Goal: Navigation & Orientation: Find specific page/section

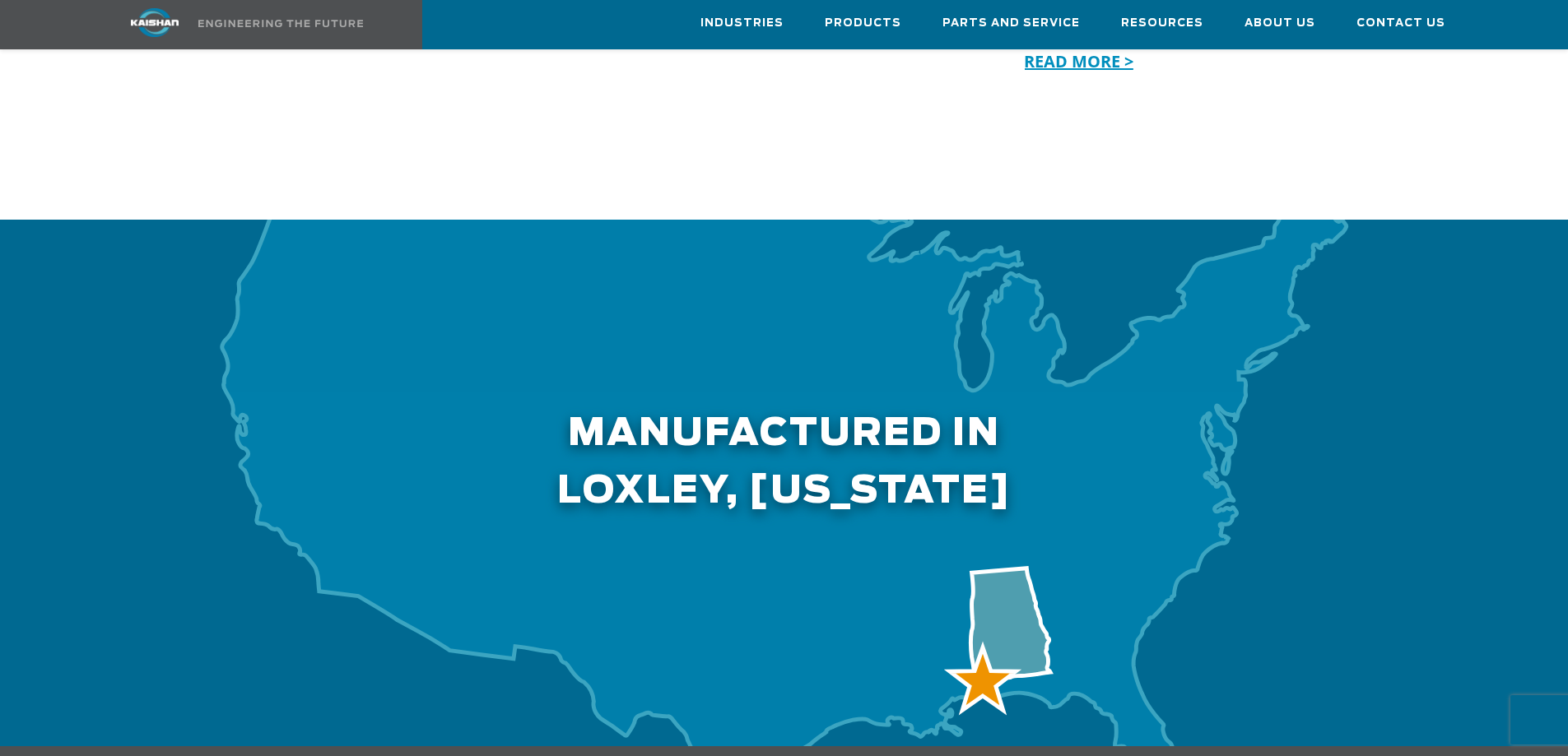
scroll to position [5185, 0]
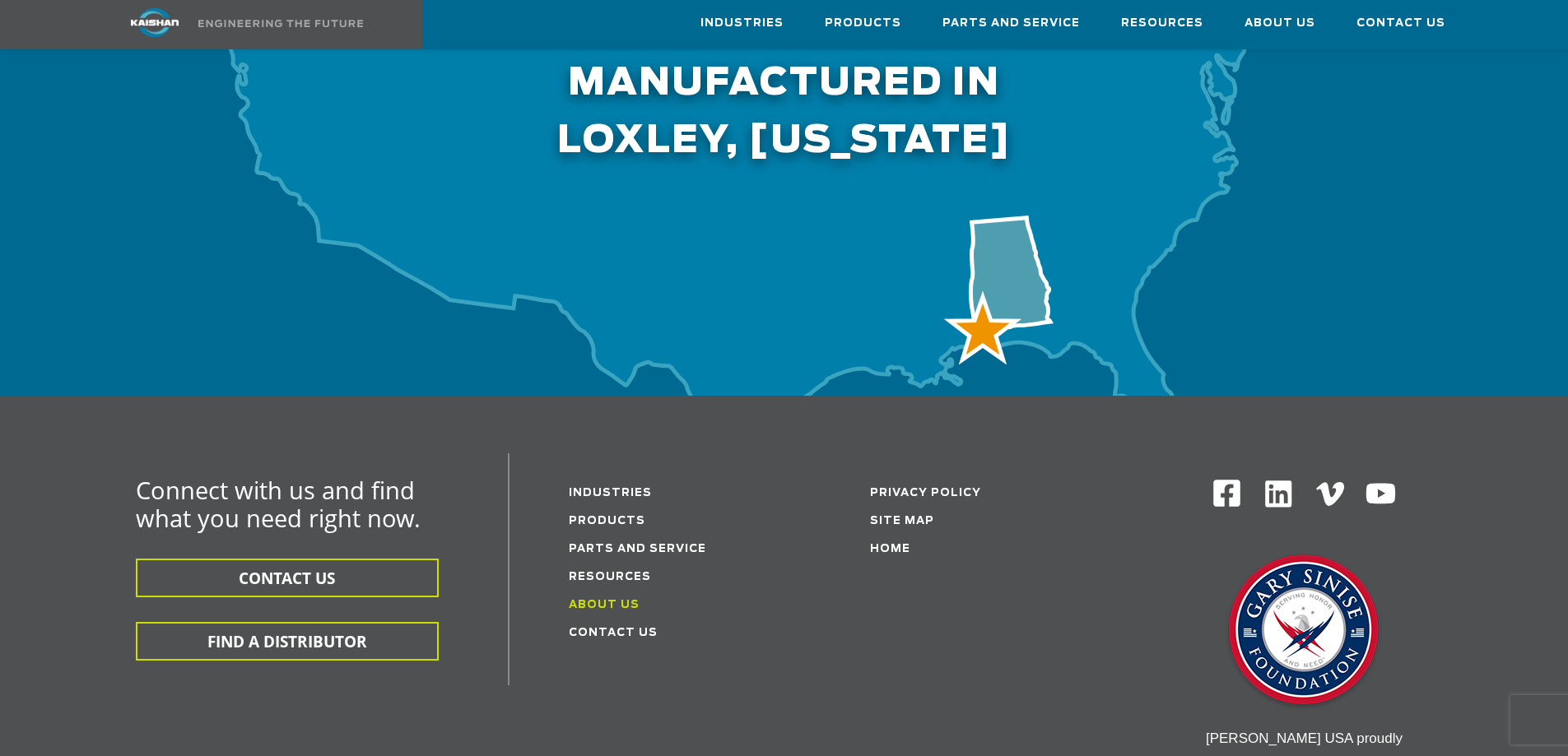
click at [613, 600] on link "About Us" at bounding box center [604, 606] width 70 height 11
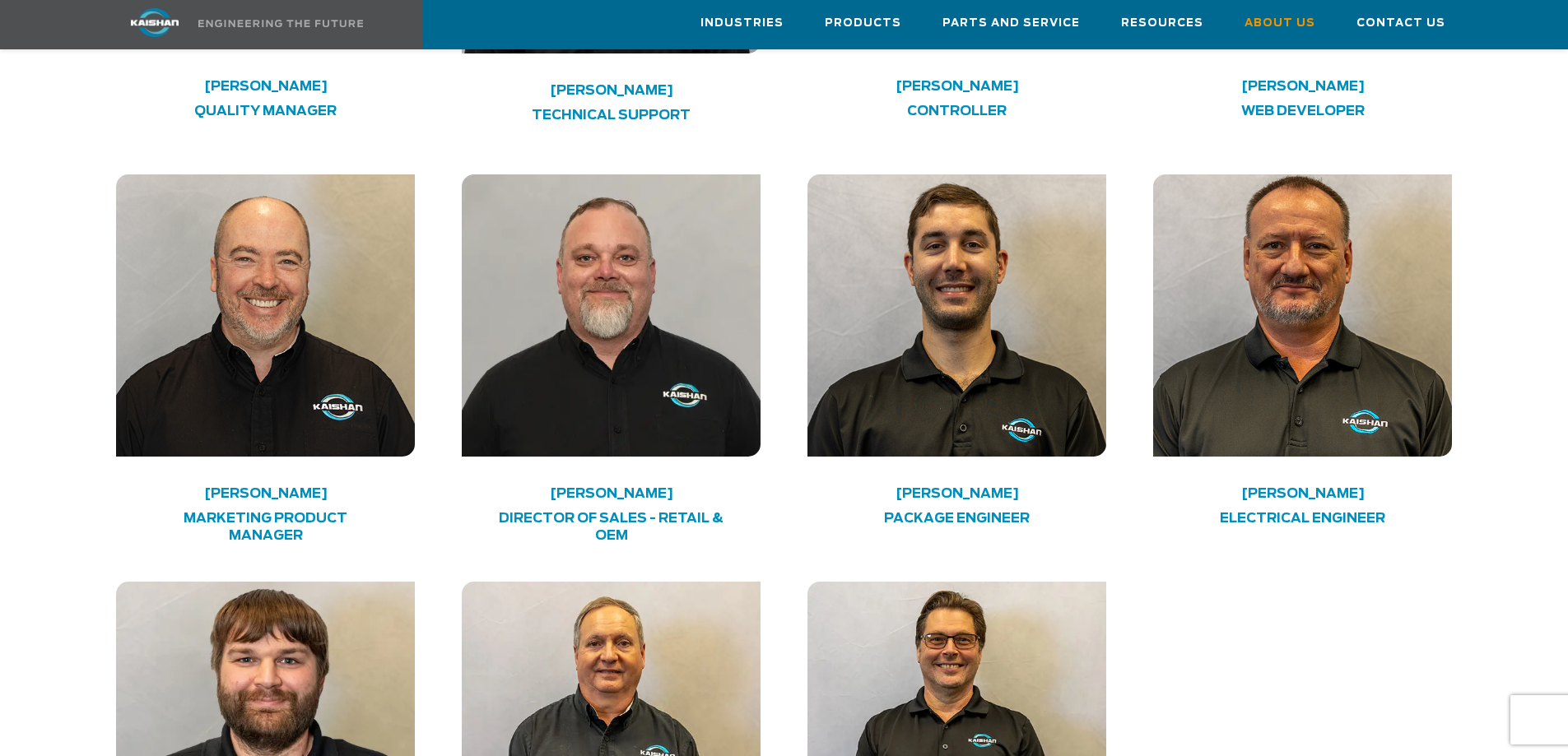
scroll to position [4033, 0]
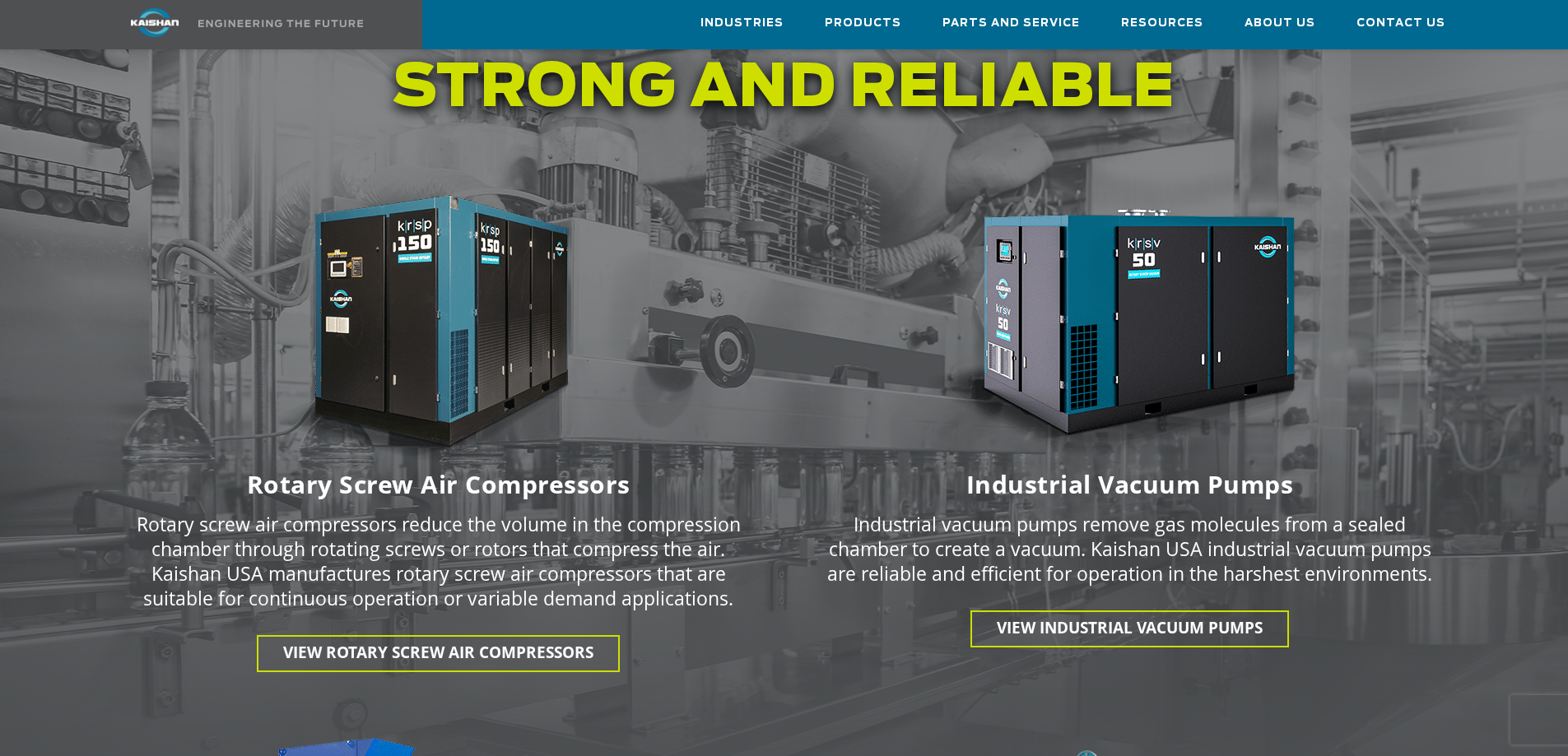
scroll to position [2387, 0]
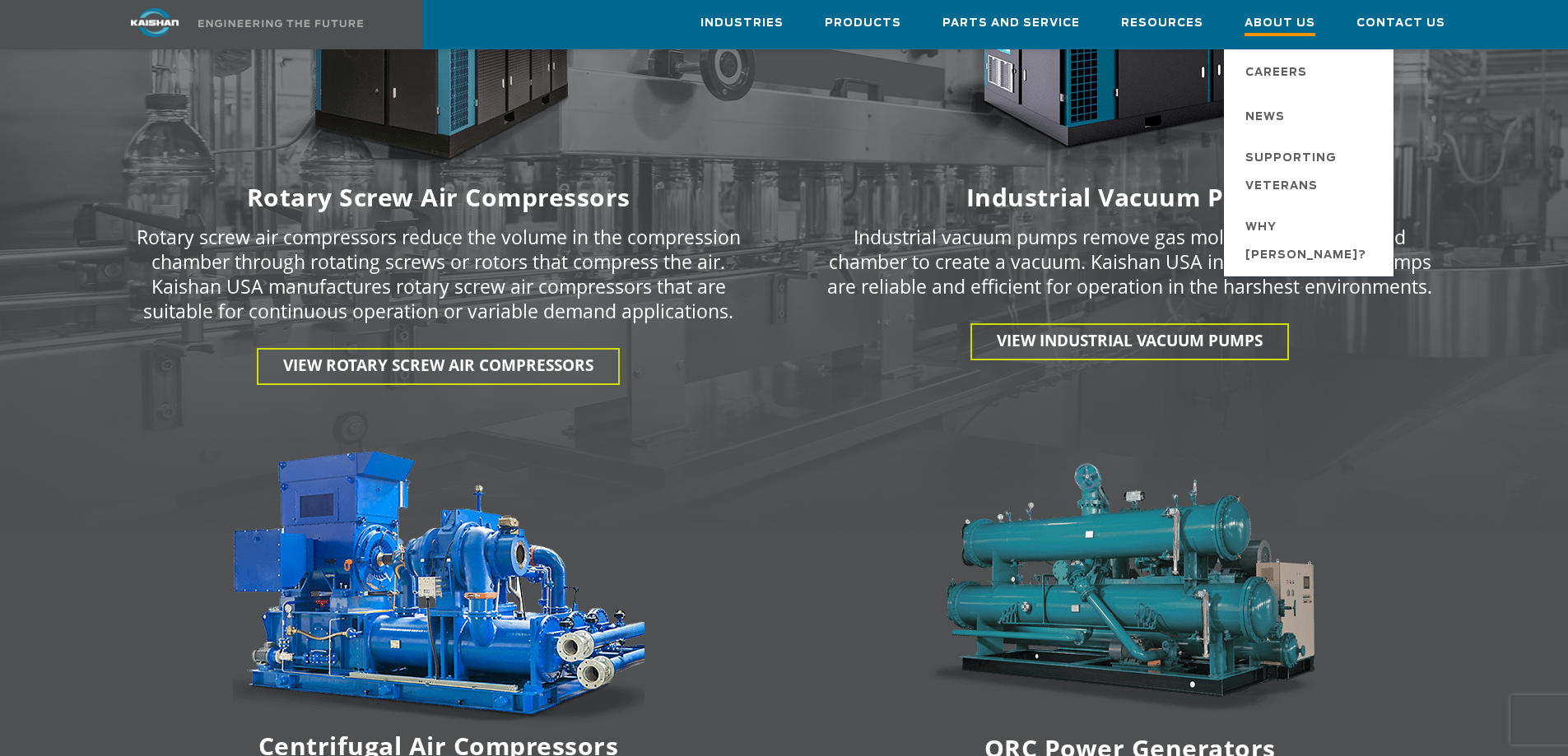
click at [1304, 12] on link "About Us" at bounding box center [1280, 25] width 70 height 48
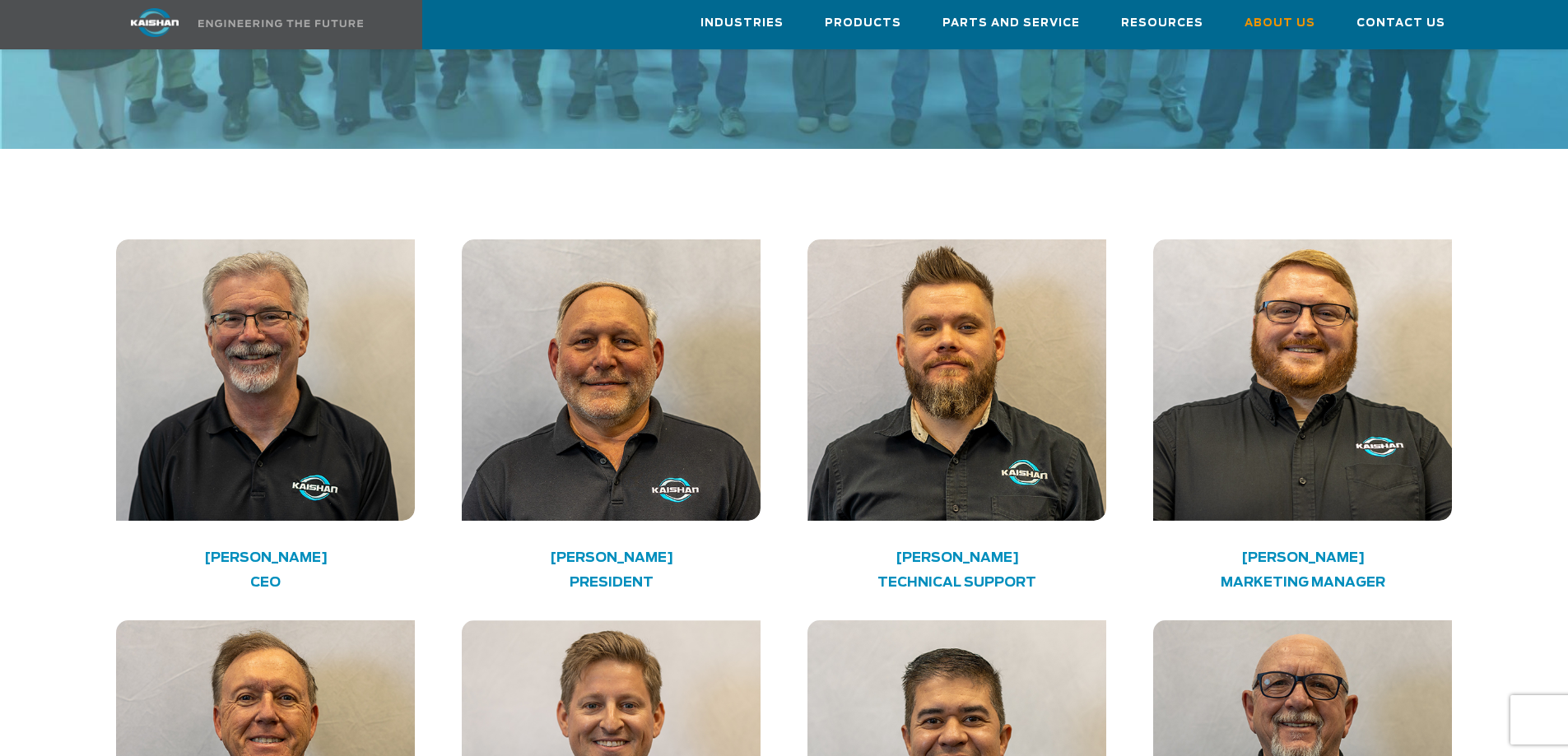
scroll to position [2387, 0]
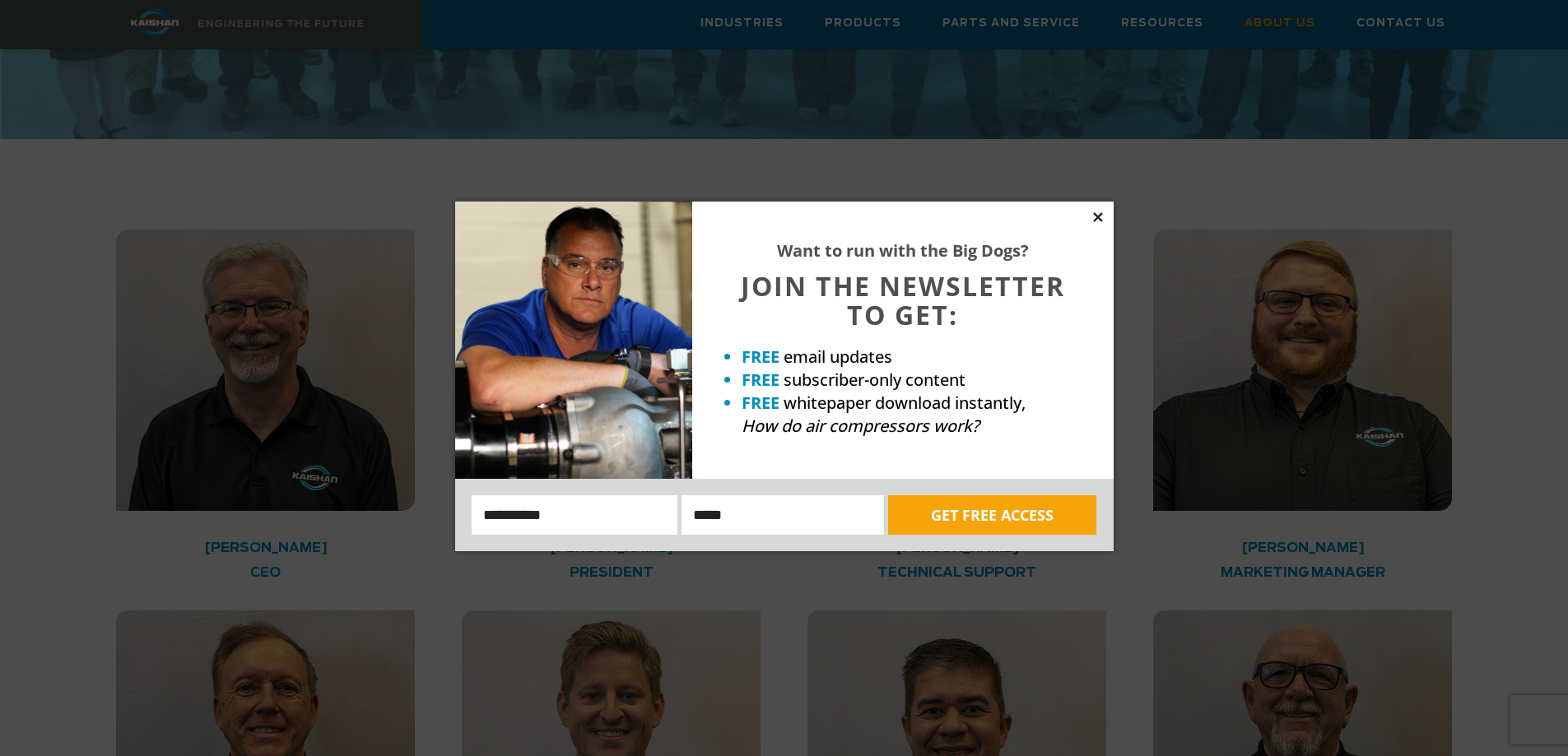
click at [1098, 218] on icon at bounding box center [1097, 216] width 9 height 9
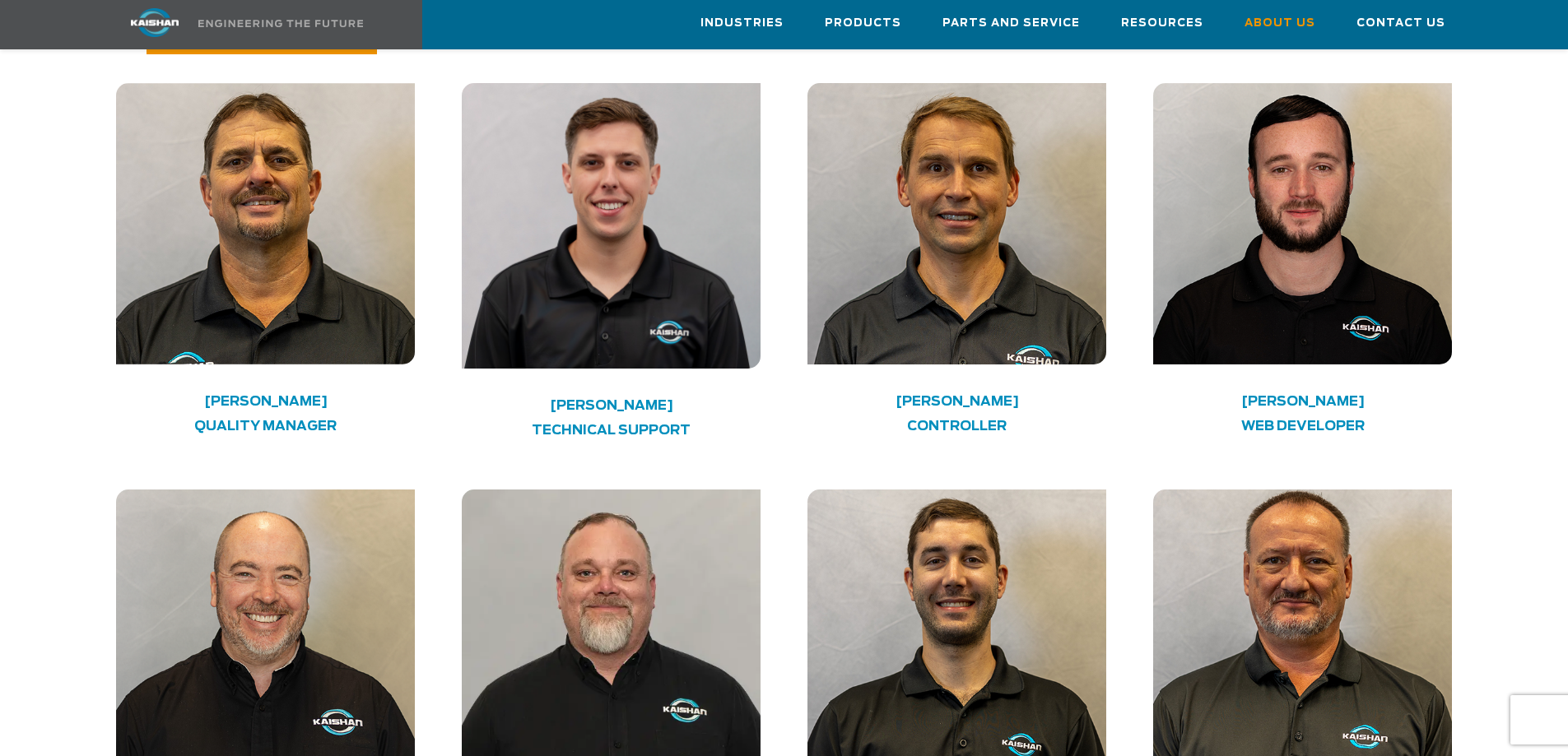
scroll to position [4280, 0]
